Goal: Information Seeking & Learning: Learn about a topic

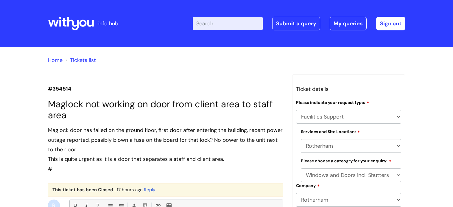
select select "Facilities Support"
select select "Rotherham"
select select "Windows and Doors incl. Shutters"
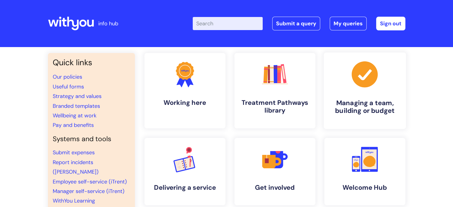
click at [352, 104] on h4 "Managing a team, building or budget" at bounding box center [365, 107] width 73 height 16
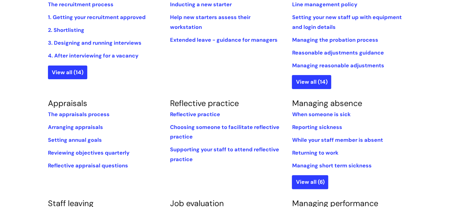
scroll to position [169, 0]
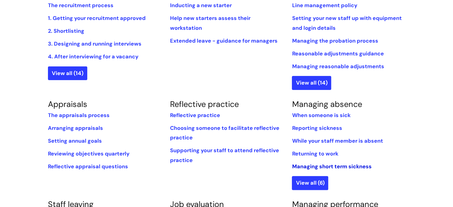
click at [317, 165] on link "Managing short term sickness" at bounding box center [332, 166] width 80 height 7
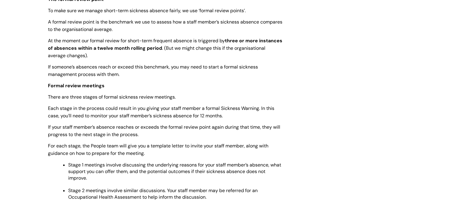
scroll to position [238, 0]
